Goal: Check status: Check status

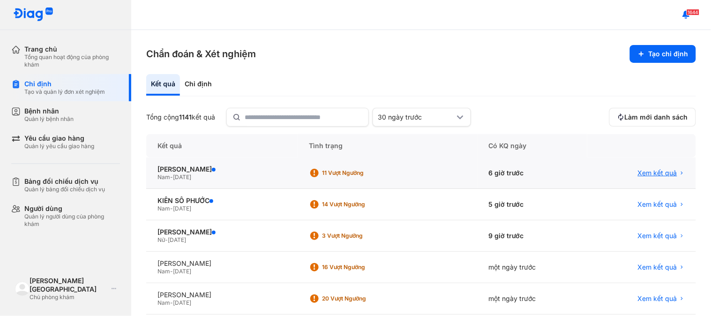
click at [644, 174] on span "Xem kết quả" at bounding box center [657, 173] width 39 height 8
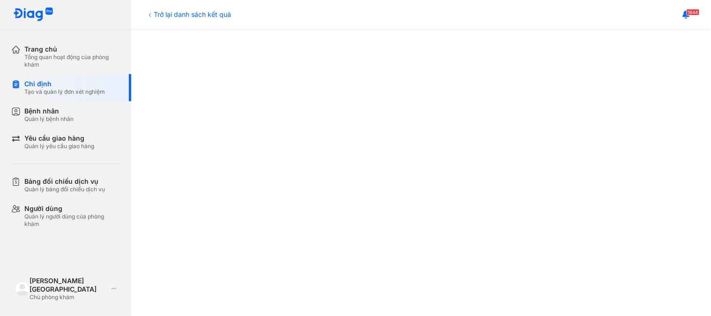
scroll to position [479, 0]
click at [199, 12] on div "Trở lại danh sách kết quả" at bounding box center [188, 14] width 85 height 10
